Goal: Information Seeking & Learning: Find specific fact

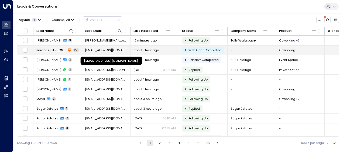
click at [119, 51] on span "[EMAIL_ADDRESS][DOMAIN_NAME]" at bounding box center [106, 50] width 42 height 4
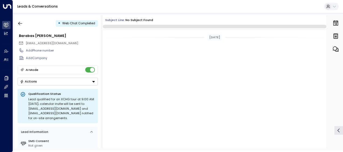
scroll to position [2563, 0]
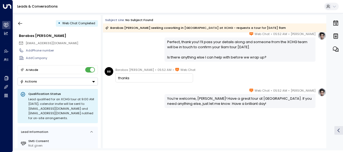
click at [144, 52] on div "[PERSON_NAME] • 05:52 AM • Web Chat Perfect, thank you! I’ll pass your details …" at bounding box center [214, 46] width 223 height 30
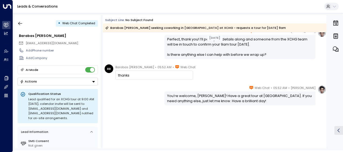
scroll to position [2160, 0]
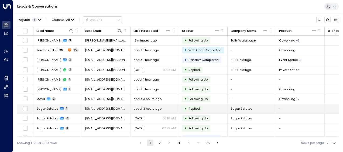
click at [103, 110] on span "[EMAIL_ADDRESS][DOMAIN_NAME]" at bounding box center [106, 108] width 42 height 4
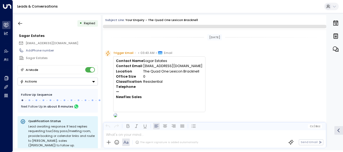
scroll to position [193, 0]
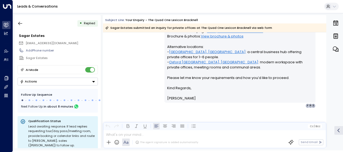
click at [121, 111] on div "[PERSON_NAME] • 03:45 AM • Email Hi, Thank you for your interest in private off…" at bounding box center [214, 42] width 223 height 218
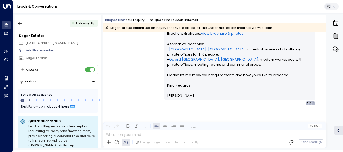
scroll to position [262, 0]
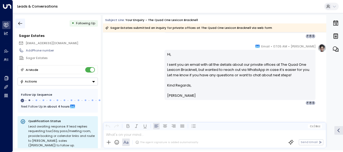
click at [19, 23] on icon "button" at bounding box center [20, 24] width 4 height 4
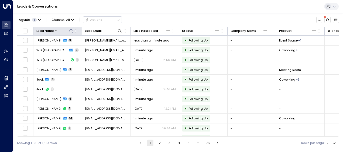
click at [71, 30] on icon at bounding box center [71, 31] width 4 height 4
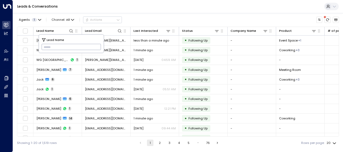
click at [44, 46] on input "text" at bounding box center [72, 47] width 60 height 9
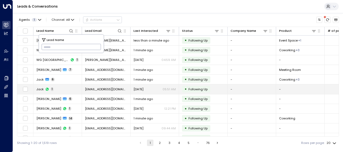
type input "**********"
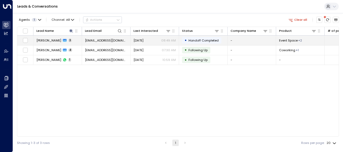
click at [115, 40] on span "[EMAIL_ADDRESS][DOMAIN_NAME]" at bounding box center [106, 40] width 42 height 4
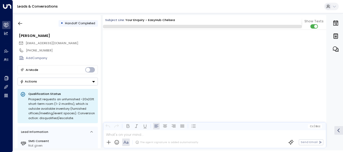
scroll to position [300, 0]
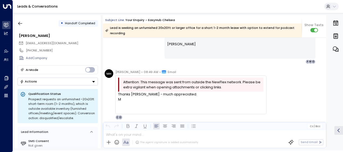
click at [124, 42] on div "[PERSON_NAME] • 07:39 AM • Email Hi [PERSON_NAME], Thanks for clarifying your n…" at bounding box center [214, 20] width 223 height 87
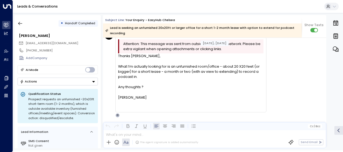
scroll to position [138, 0]
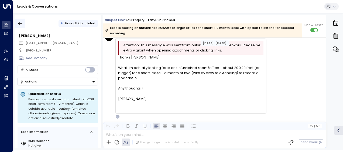
click at [18, 23] on icon "button" at bounding box center [20, 23] width 5 height 5
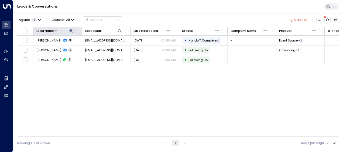
click at [70, 30] on icon at bounding box center [71, 31] width 4 height 4
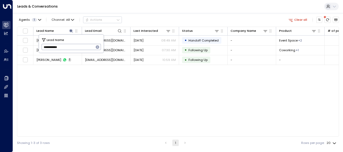
drag, startPoint x: 43, startPoint y: 45, endPoint x: 82, endPoint y: 46, distance: 39.1
click at [82, 46] on input "**********" at bounding box center [68, 47] width 53 height 9
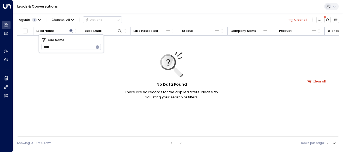
type input "*****"
drag, startPoint x: 42, startPoint y: 45, endPoint x: 80, endPoint y: 47, distance: 38.1
click at [80, 47] on input "*****" at bounding box center [68, 47] width 53 height 9
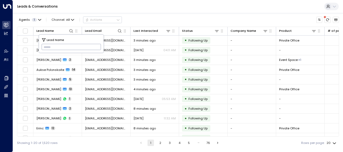
click at [43, 46] on input "text" at bounding box center [72, 47] width 60 height 9
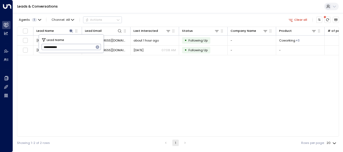
type input "**********"
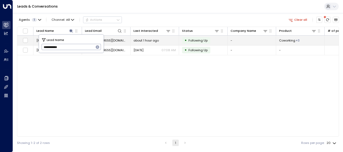
click at [141, 40] on span "about 1 hour ago" at bounding box center [145, 40] width 25 height 4
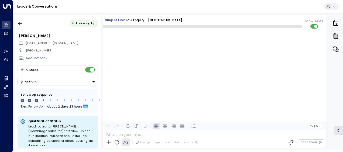
scroll to position [398, 0]
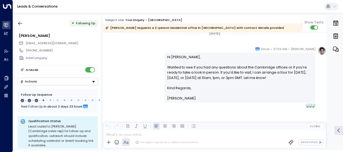
click at [143, 71] on div "Olivia Smith • 07:03 AM • Email Hi Abdel, Wanted to see if you had any question…" at bounding box center [214, 76] width 223 height 61
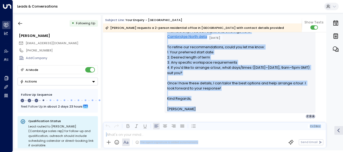
scroll to position [171, 0]
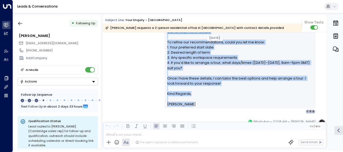
drag, startPoint x: 167, startPoint y: 40, endPoint x: 204, endPoint y: 107, distance: 76.4
click at [204, 107] on div "Hi Abdel Rahman, Thank you for your interest in our Cambridge private offices. …" at bounding box center [239, 34] width 151 height 148
drag, startPoint x: 204, startPoint y: 107, endPoint x: 177, endPoint y: 69, distance: 46.8
click at [177, 69] on p "Hi Abdel Rahman, Thank you for your interest in our Cambridge private offices. …" at bounding box center [240, 26] width 146 height 129
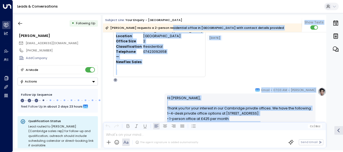
scroll to position [24, 0]
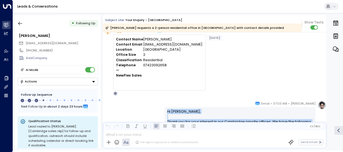
drag, startPoint x: 188, startPoint y: 102, endPoint x: 154, endPoint y: 108, distance: 34.5
drag, startPoint x: 154, startPoint y: 108, endPoint x: 174, endPoint y: 110, distance: 19.8
copy div "Hi Abdel Rahman, Thank you for your interest in our Cambridge private offices. …"
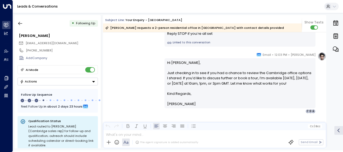
scroll to position [283, 0]
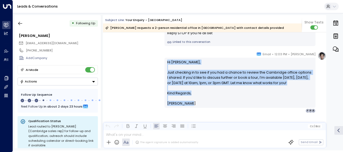
drag, startPoint x: 167, startPoint y: 60, endPoint x: 188, endPoint y: 105, distance: 49.4
click at [188, 105] on div "Hi Abdel, Just checking in to see if you had a chance to review the Cambridge o…" at bounding box center [240, 83] width 146 height 47
drag, startPoint x: 188, startPoint y: 105, endPoint x: 171, endPoint y: 90, distance: 22.3
copy div "Hi Abdel, Just checking in to see if you had a chance to review the Cambridge o…"
click at [141, 80] on div "Olivia Smith • 12:03 PM • Email Hi Abdel, Just checking in to see if you had a …" at bounding box center [214, 81] width 223 height 61
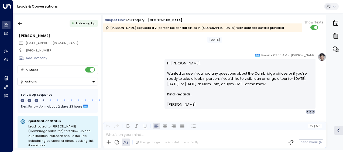
scroll to position [369, 0]
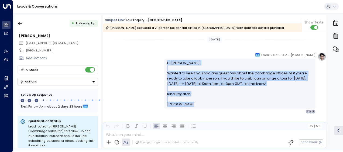
drag, startPoint x: 166, startPoint y: 61, endPoint x: 196, endPoint y: 103, distance: 51.8
click at [196, 103] on div "Hi Abdel, Wanted to see if you had any questions about the Cambridge offices or…" at bounding box center [240, 83] width 146 height 47
drag, startPoint x: 196, startPoint y: 103, endPoint x: 174, endPoint y: 70, distance: 40.2
copy div "Hi Abdel, Wanted to see if you had any questions about the Cambridge offices or…"
